Goal: Find specific page/section: Find specific page/section

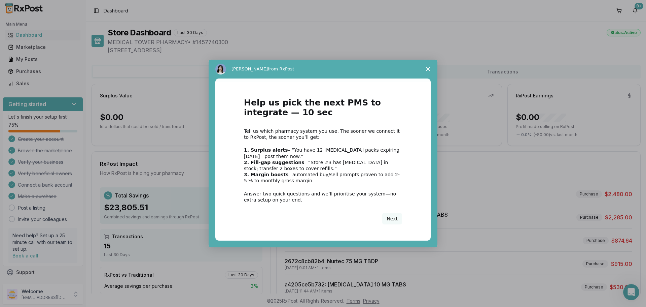
click at [429, 69] on icon "Close survey" at bounding box center [428, 69] width 4 height 4
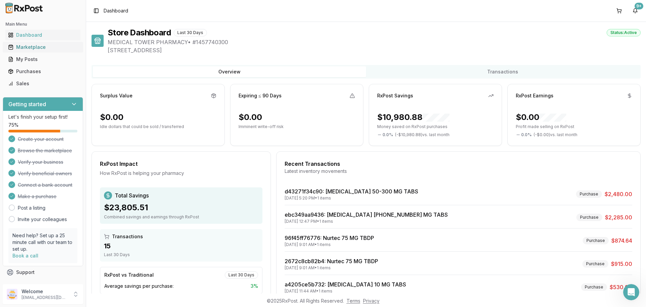
click at [25, 48] on div "Marketplace" at bounding box center [43, 47] width 70 height 7
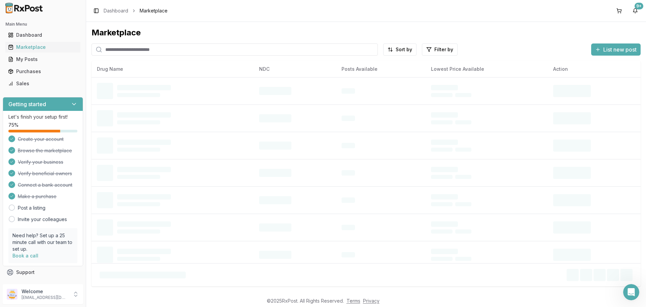
click at [162, 49] on input "search" at bounding box center [235, 49] width 286 height 12
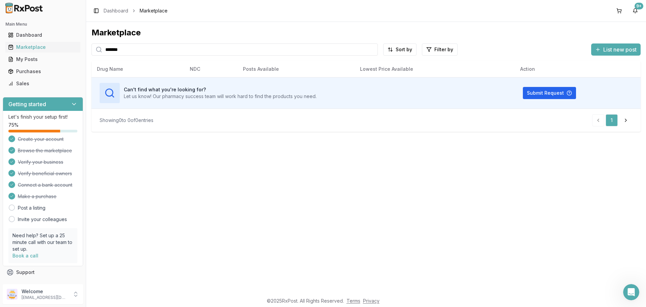
drag, startPoint x: 136, startPoint y: 52, endPoint x: 81, endPoint y: 56, distance: 55.4
click at [81, 56] on div "Main Menu Dashboard Marketplace My Posts Purchases Sales Getting started Let's …" at bounding box center [323, 153] width 646 height 307
type input "*********"
